Goal: Information Seeking & Learning: Understand process/instructions

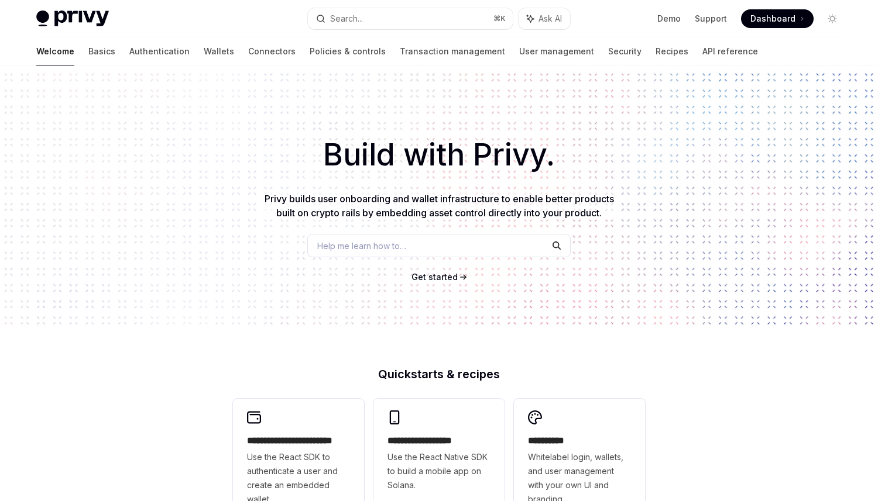
click at [204, 42] on link "Wallets" at bounding box center [219, 51] width 30 height 28
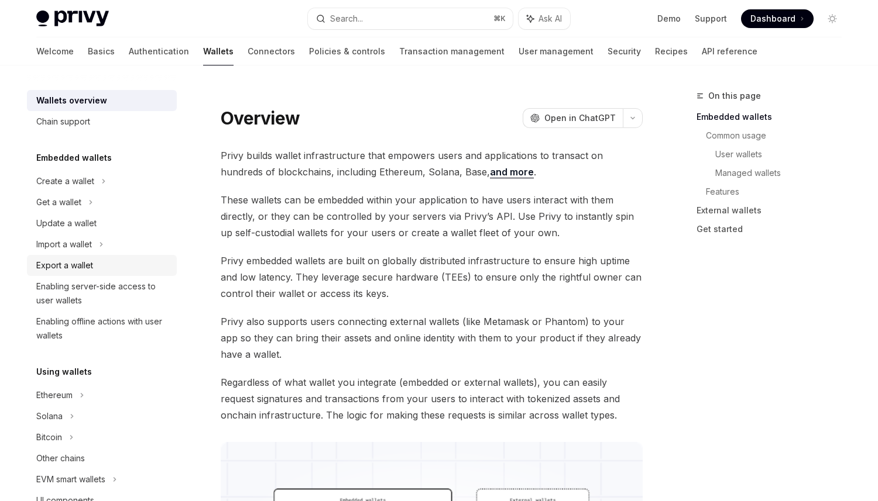
click at [97, 266] on div "Export a wallet" at bounding box center [102, 266] width 133 height 14
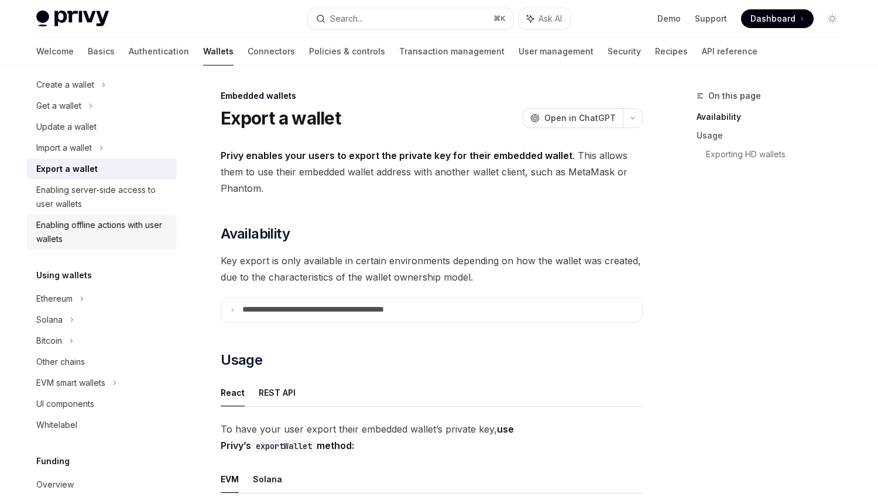
scroll to position [111, 0]
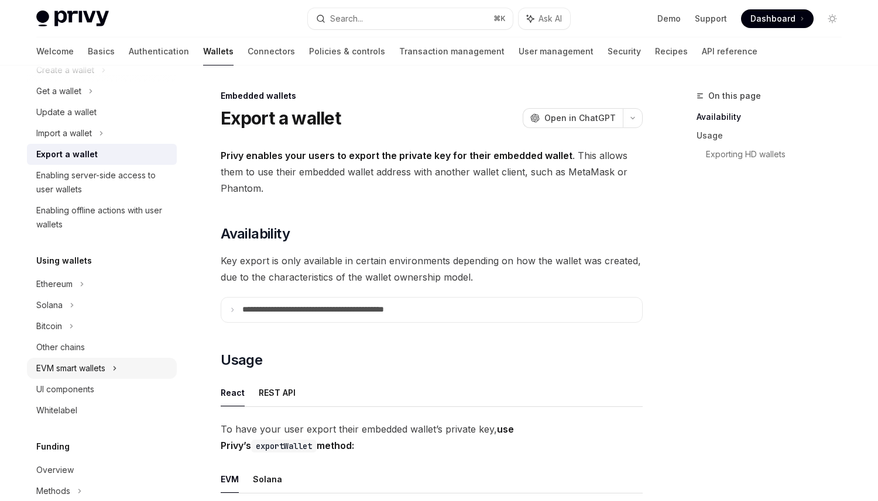
click at [101, 359] on div "EVM smart wallets" at bounding box center [102, 368] width 150 height 21
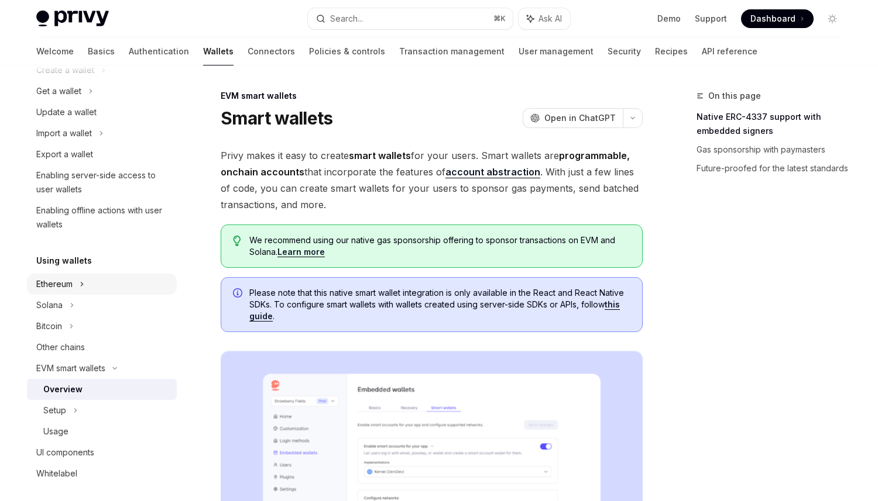
click at [75, 286] on div "Ethereum" at bounding box center [102, 284] width 150 height 21
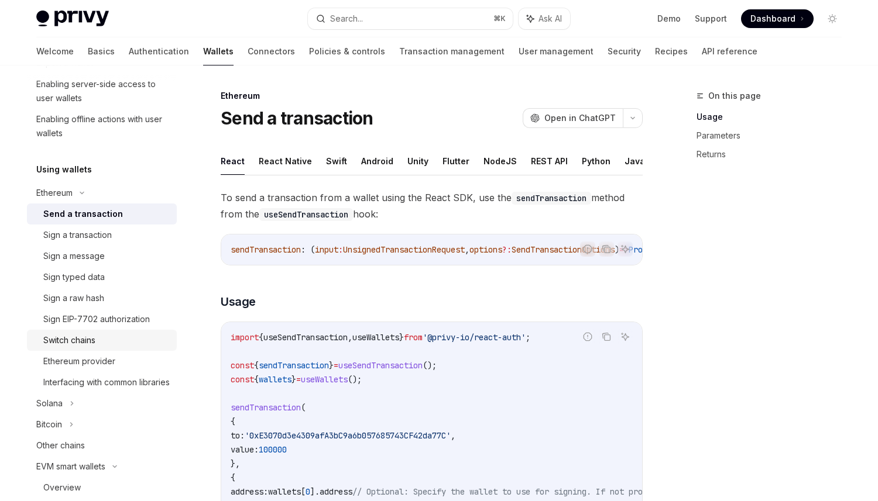
scroll to position [205, 0]
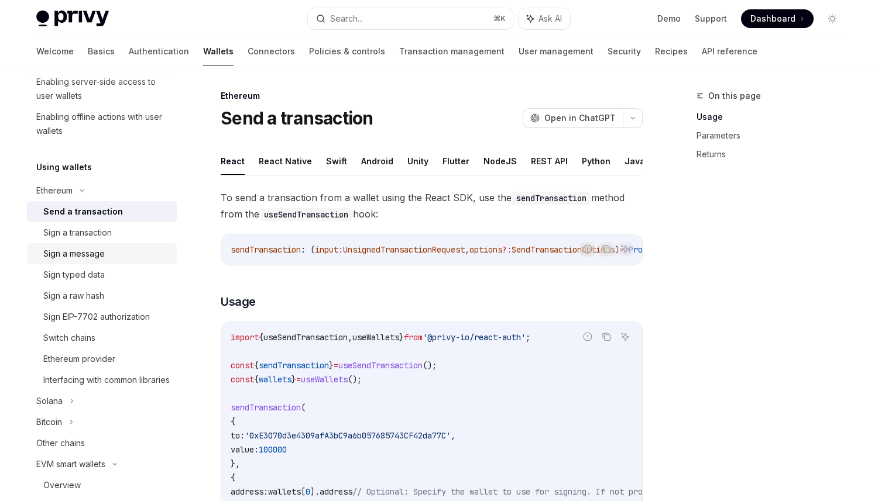
click at [122, 261] on link "Sign a message" at bounding box center [102, 253] width 150 height 21
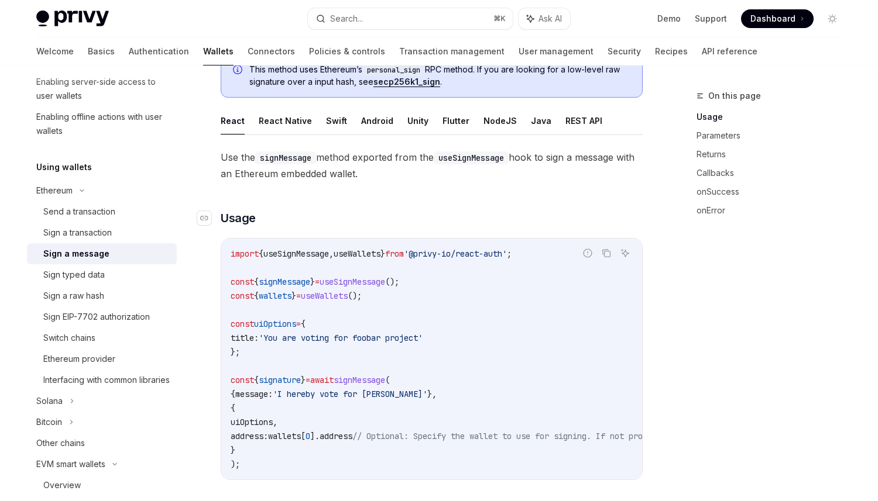
scroll to position [92, 0]
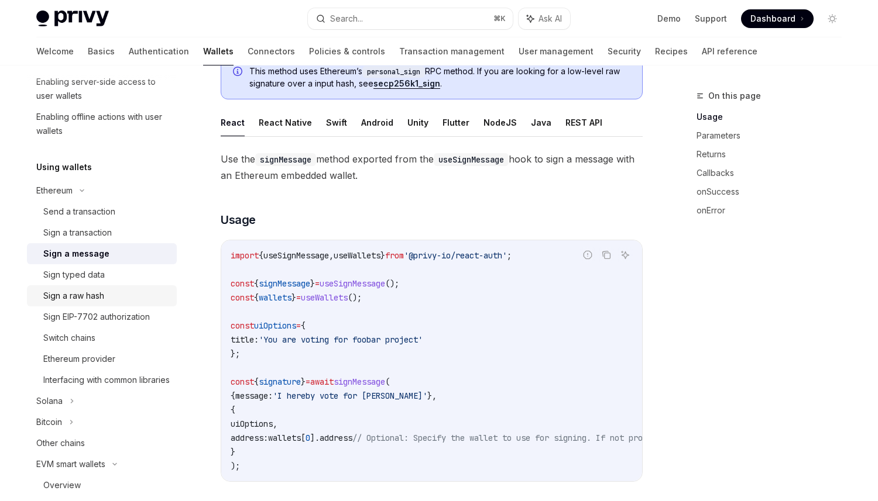
click at [118, 287] on link "Sign a raw hash" at bounding box center [102, 296] width 150 height 21
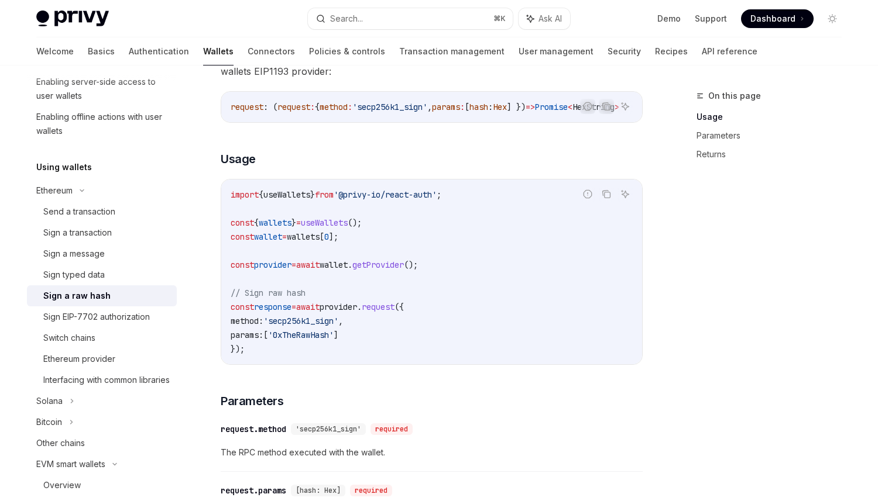
scroll to position [288, 0]
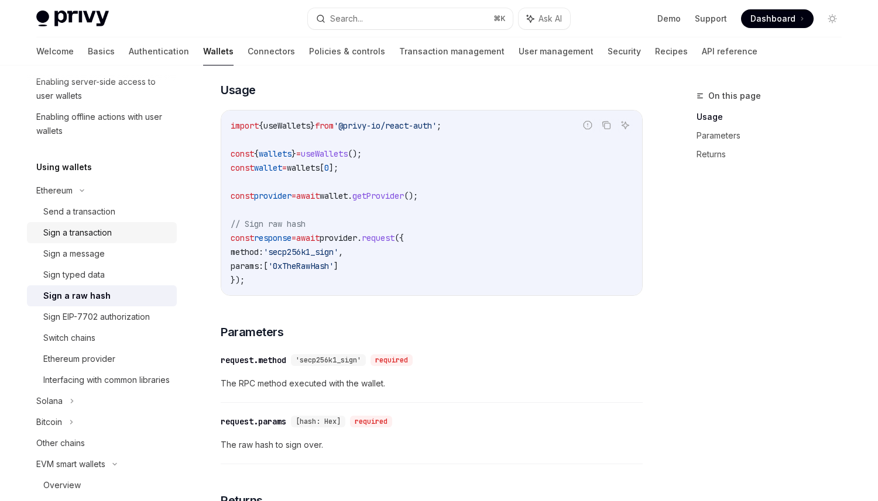
click at [138, 236] on div "Sign a transaction" at bounding box center [106, 233] width 126 height 14
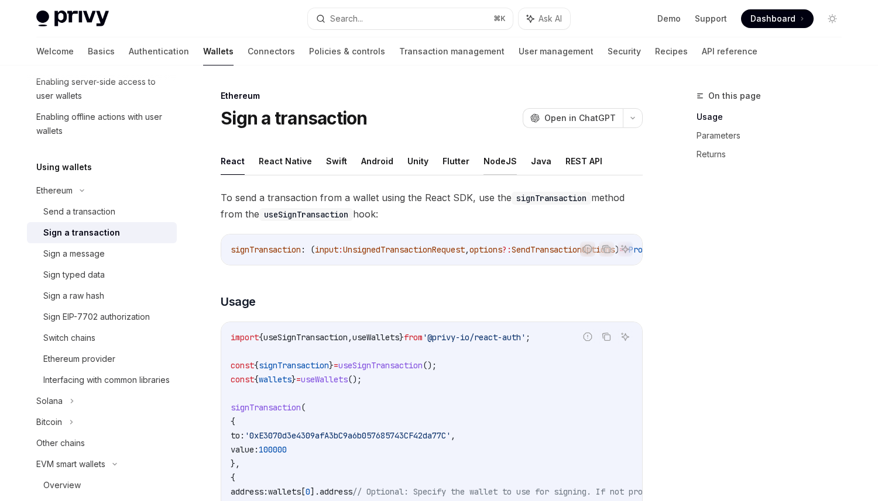
click at [484, 169] on button "NodeJS" at bounding box center [499, 160] width 33 height 27
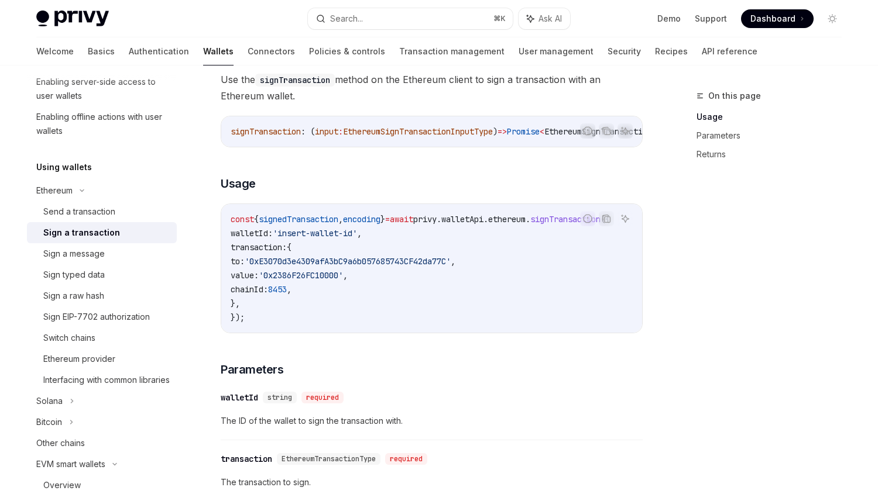
scroll to position [22, 0]
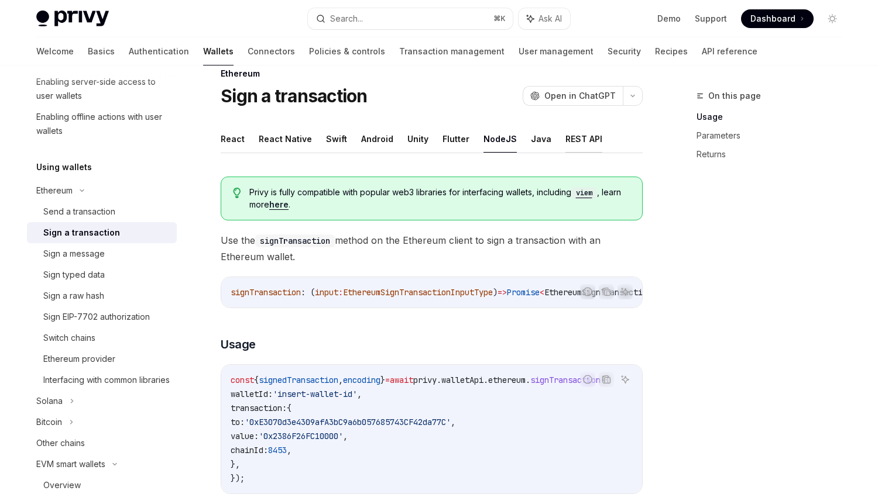
click at [575, 137] on button "REST API" at bounding box center [583, 138] width 37 height 27
type textarea "*"
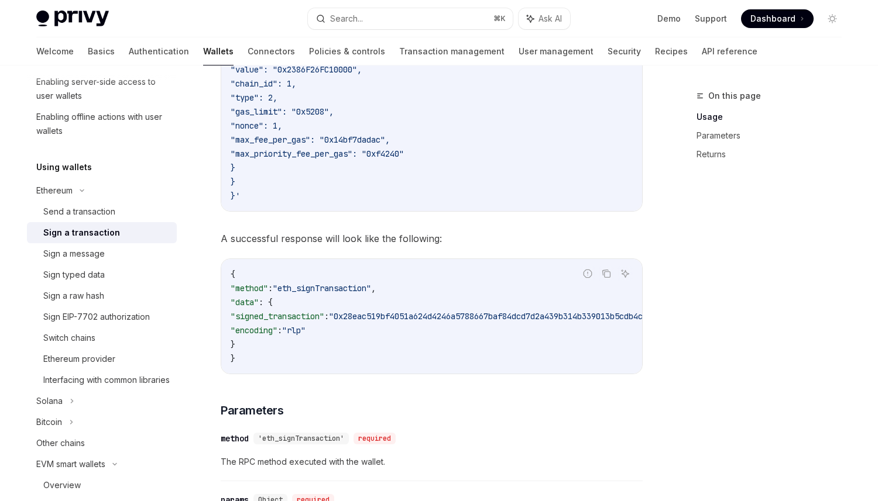
scroll to position [183, 0]
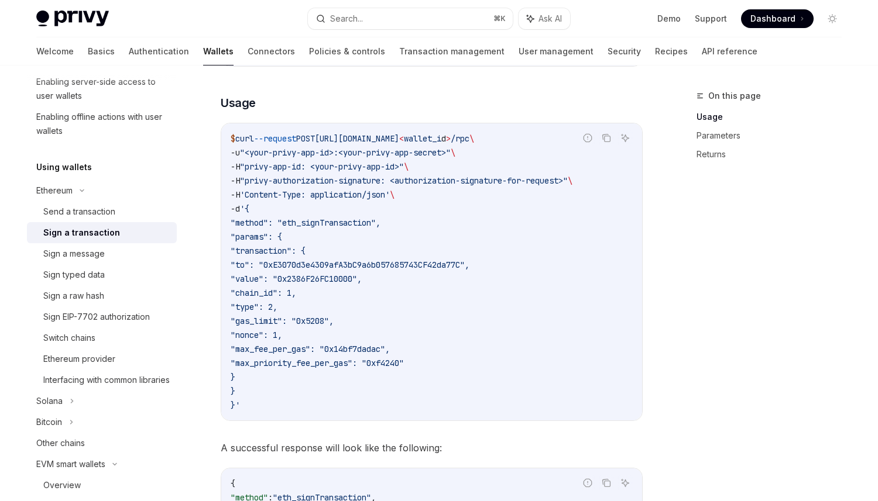
click at [596, 137] on code "$ curl --request POST [URL][DOMAIN_NAME] < wallet_i d > /rpc \ -u "<your-privy-…" at bounding box center [432, 272] width 402 height 281
click at [603, 137] on icon "Copy the contents from the code block" at bounding box center [606, 137] width 6 height 5
